Goal: Register for event/course

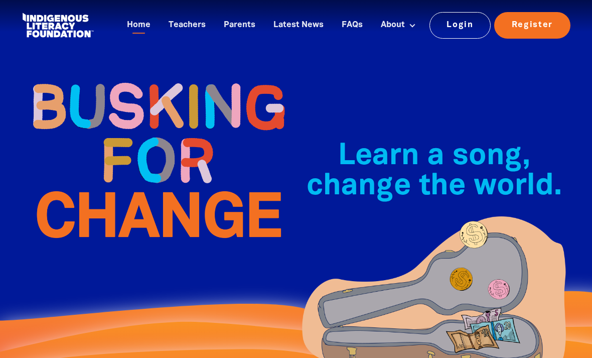
click at [178, 32] on link "Teachers" at bounding box center [187, 25] width 49 height 17
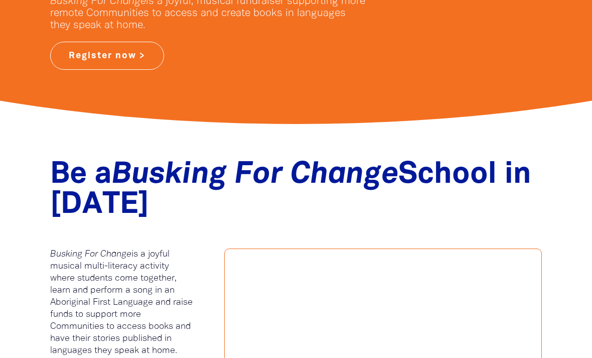
scroll to position [255, 0]
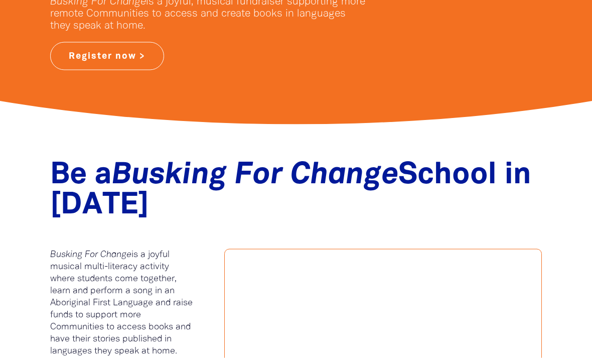
click at [82, 57] on link "Register now >" at bounding box center [107, 56] width 114 height 28
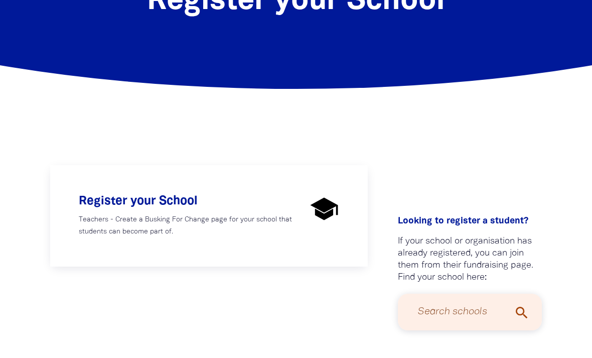
scroll to position [96, 0]
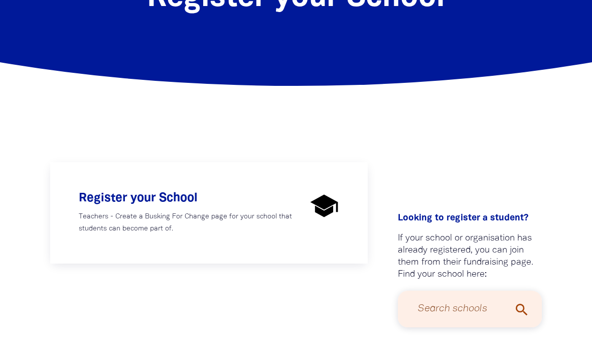
click at [106, 214] on p "Teachers - Create a Busking For Change page for your school that students can b…" at bounding box center [193, 223] width 228 height 24
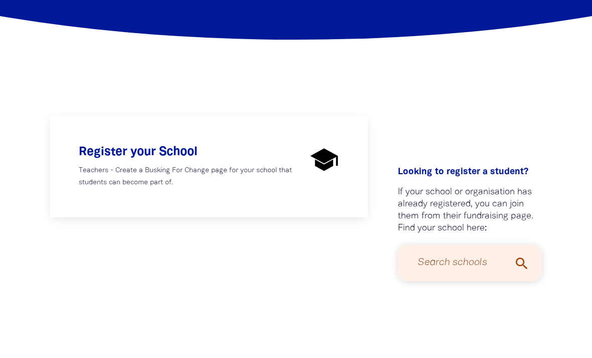
select select "AU"
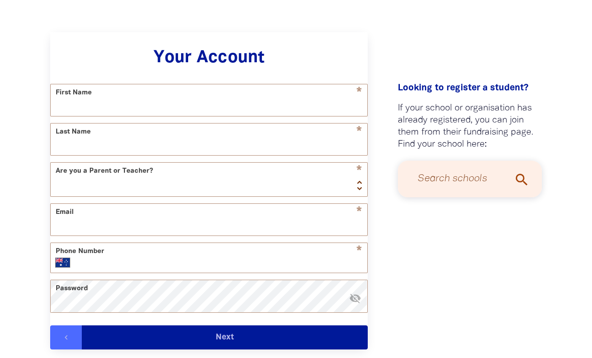
scroll to position [259, 0]
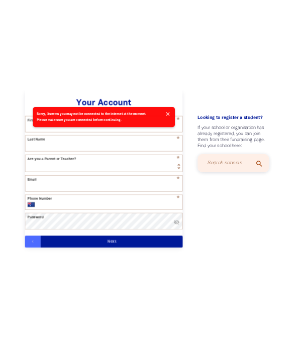
scroll to position [238, 0]
